Goal: Check status: Check status

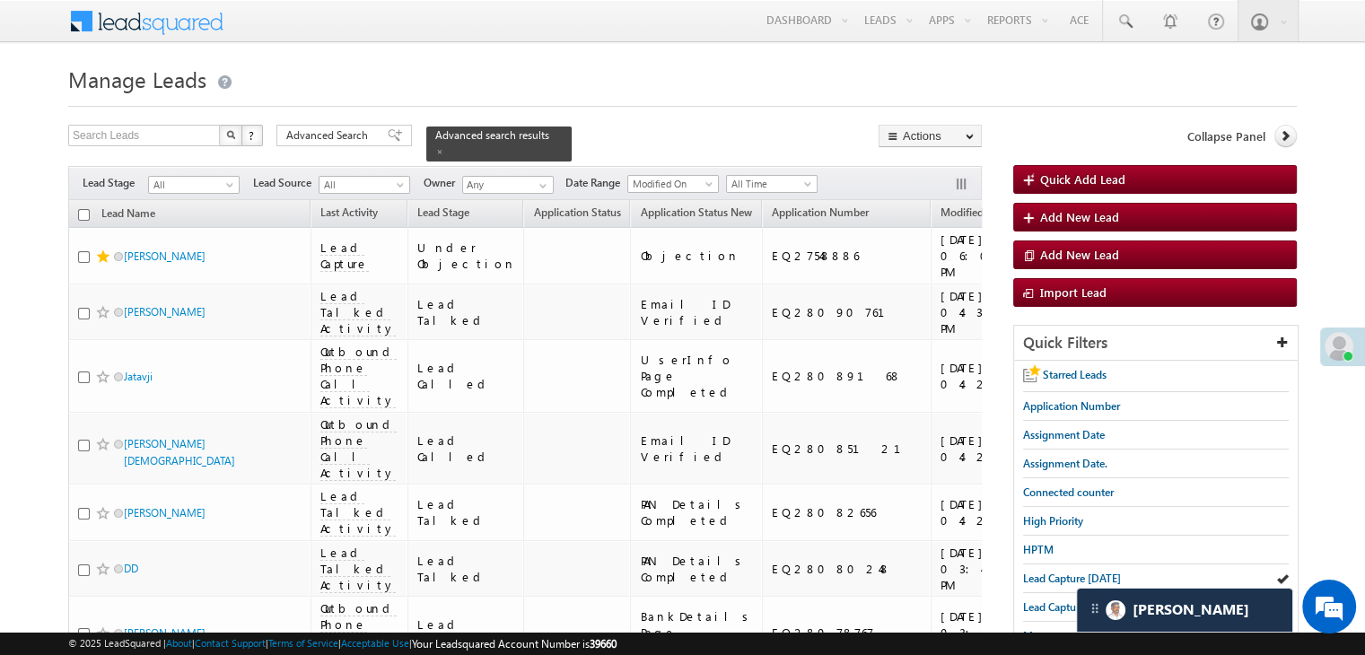
scroll to position [7305, 0]
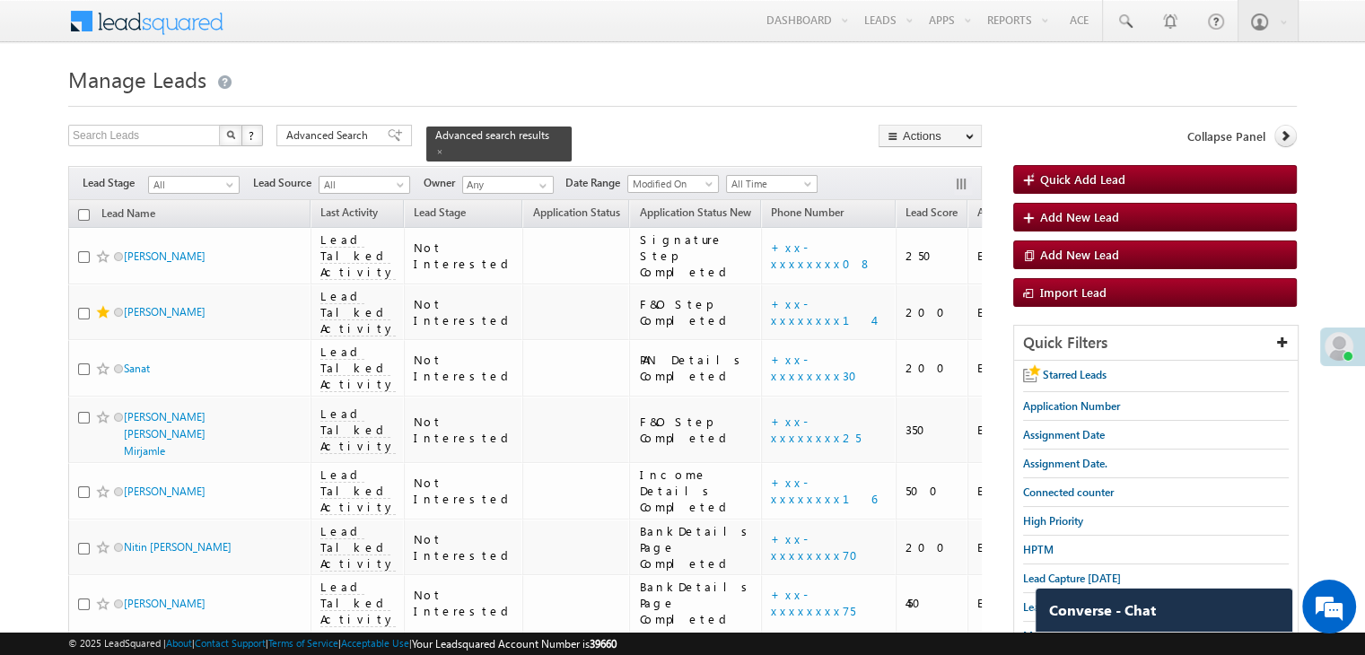
drag, startPoint x: 1289, startPoint y: 132, endPoint x: 964, endPoint y: 353, distance: 392.8
click at [1289, 132] on icon at bounding box center [1285, 135] width 13 height 13
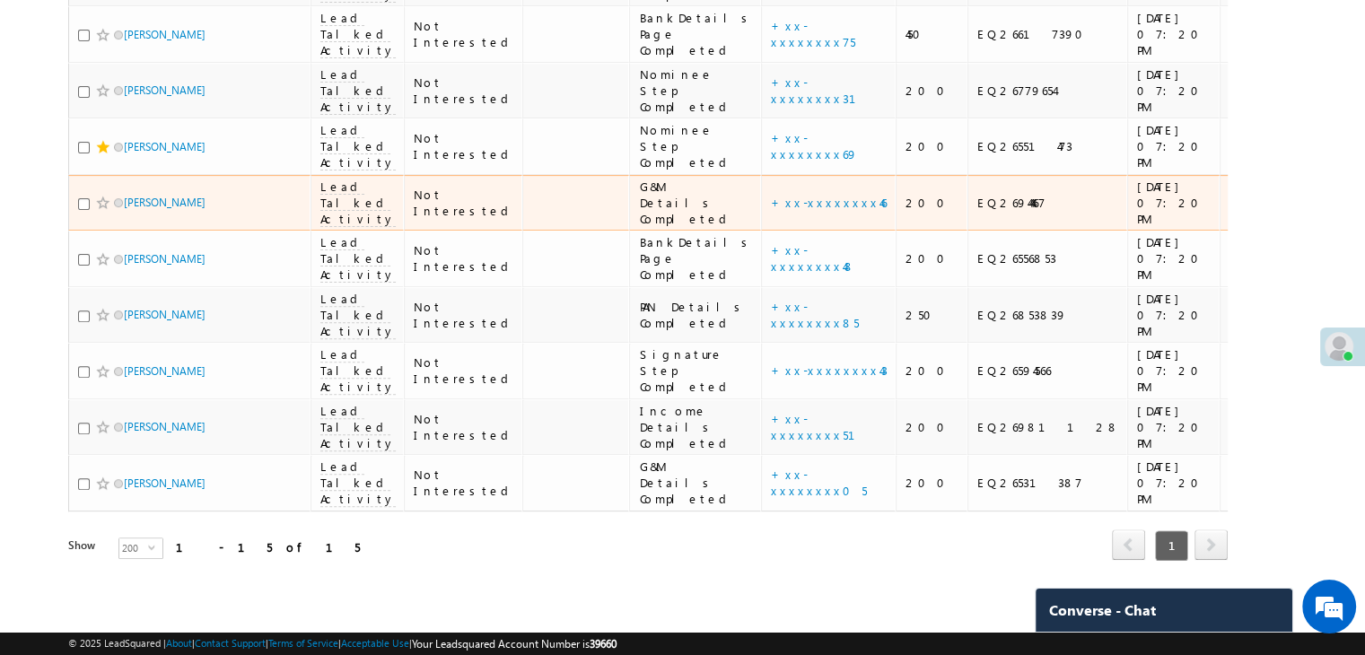
scroll to position [987, 0]
click at [977, 211] on div "EQ26944467" at bounding box center [1048, 203] width 142 height 16
copy div "EQ26944467"
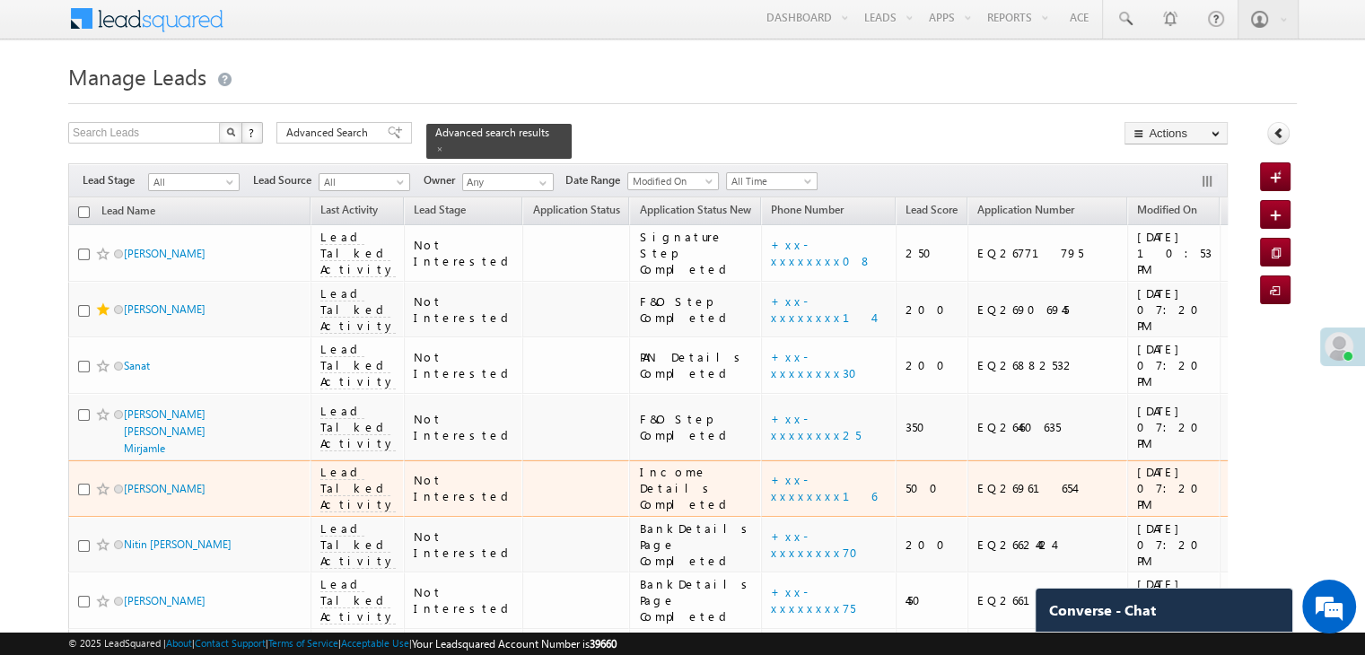
scroll to position [0, 0]
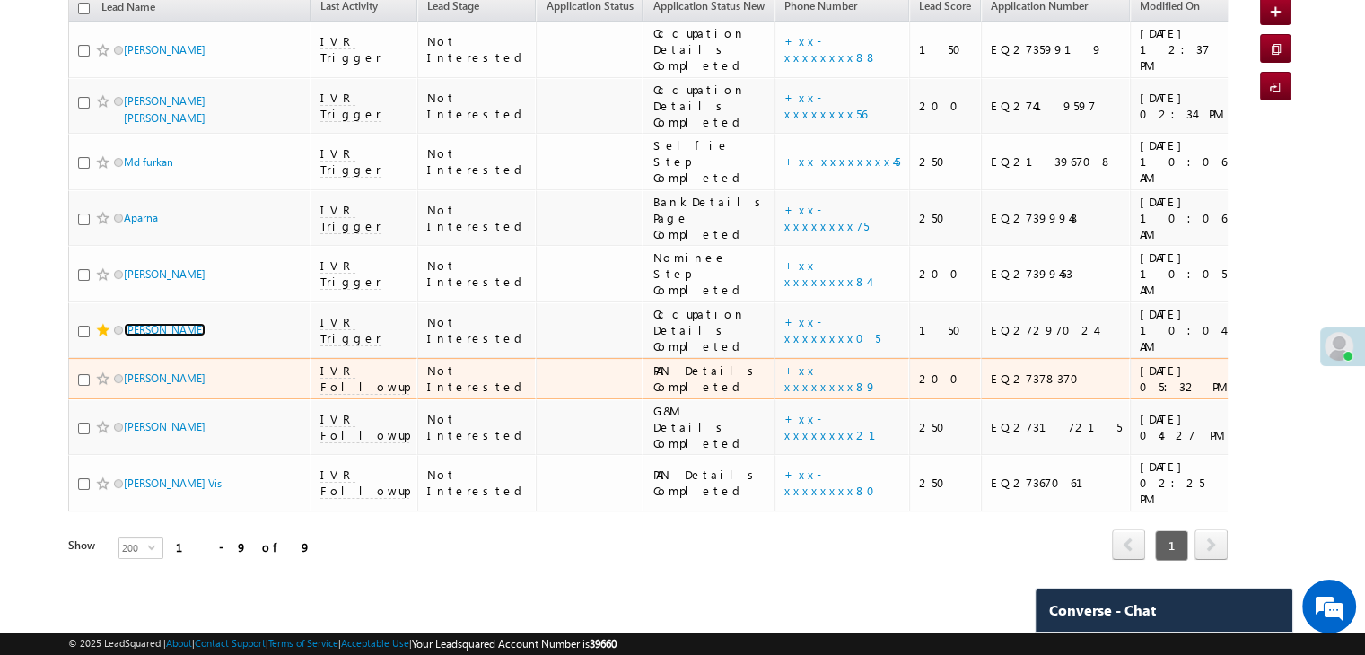
scroll to position [657, 0]
